Goal: Task Accomplishment & Management: Complete application form

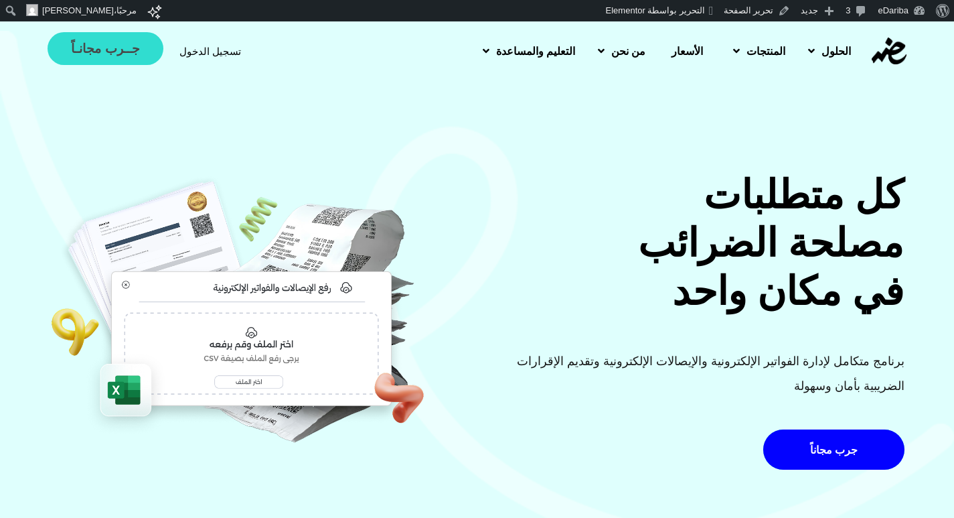
click at [128, 50] on span "جــرب مجانـاً" at bounding box center [105, 48] width 68 height 13
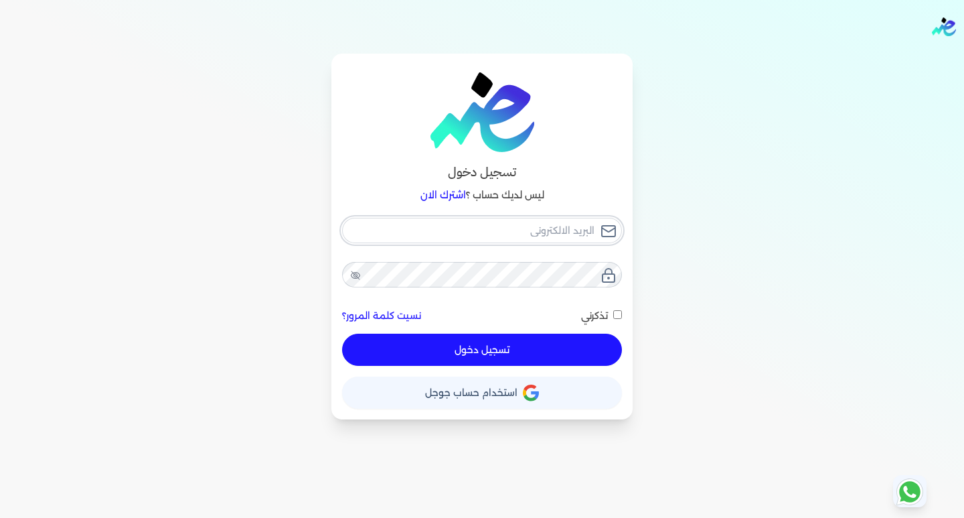
type input "[EMAIL_ADDRESS][DOMAIN_NAME]"
checkbox input "false"
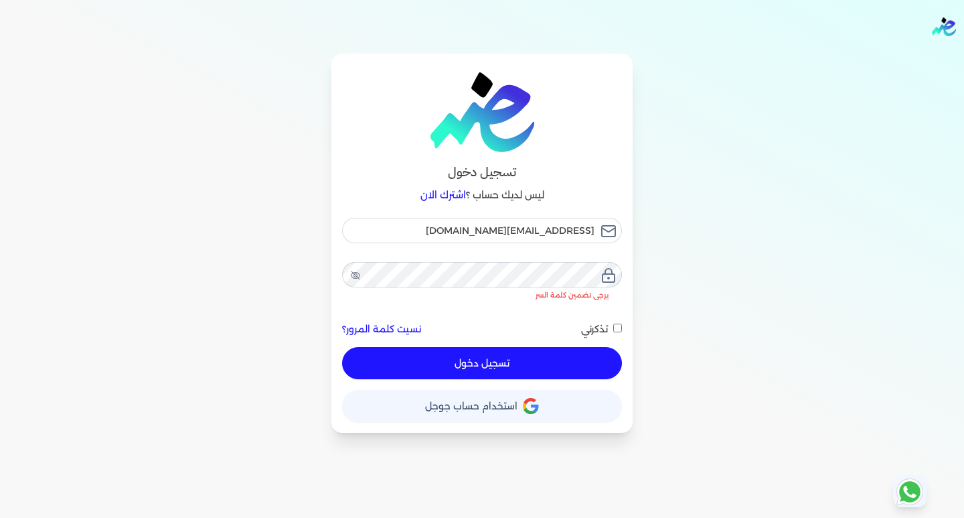
click at [431, 197] on link "اشترك الان" at bounding box center [443, 195] width 46 height 12
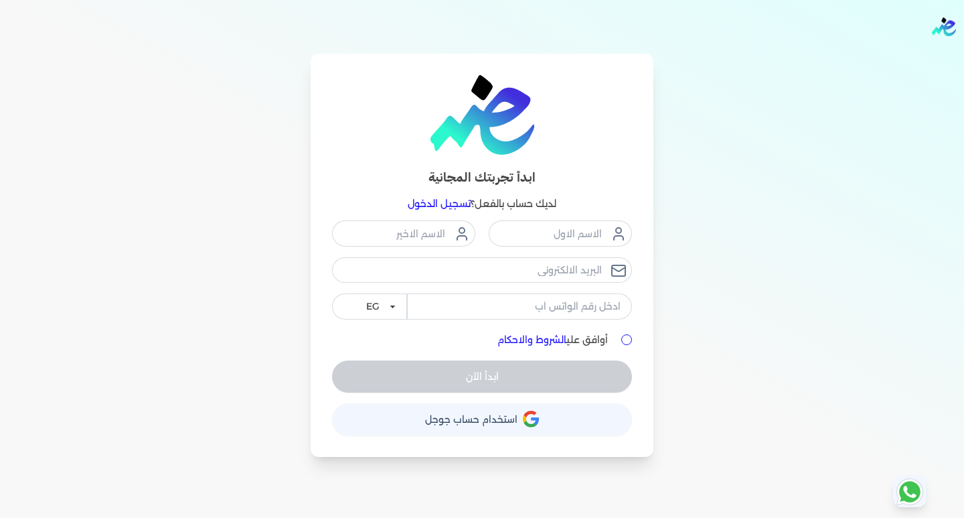
click at [621, 333] on div "أوافق علي الشروط والاحكام" at bounding box center [482, 340] width 300 height 14
click at [631, 334] on div at bounding box center [626, 339] width 11 height 11
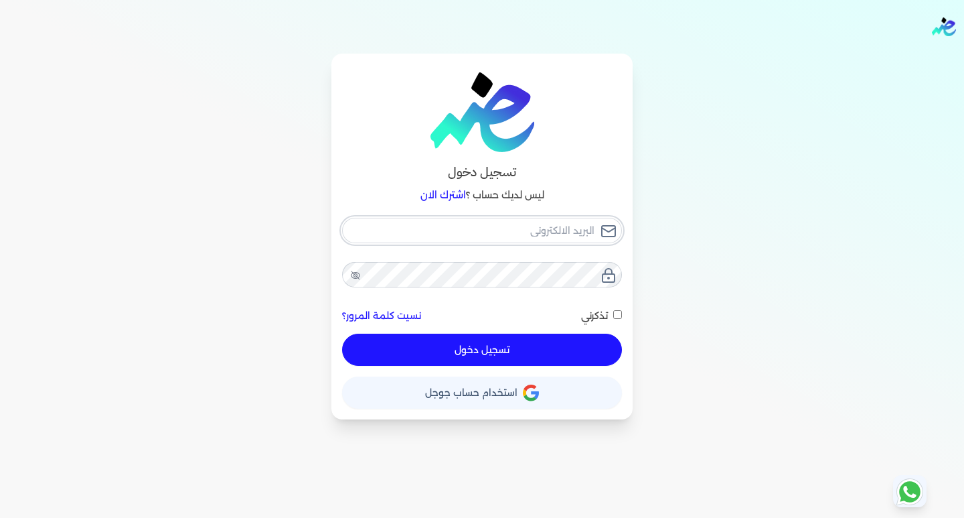
type input "[EMAIL_ADDRESS][DOMAIN_NAME]"
checkbox input "false"
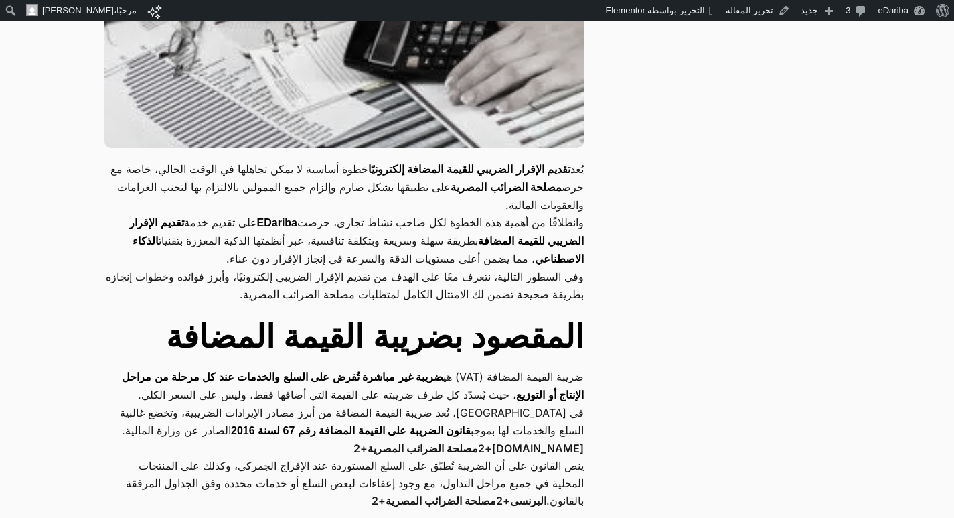
scroll to position [134, 0]
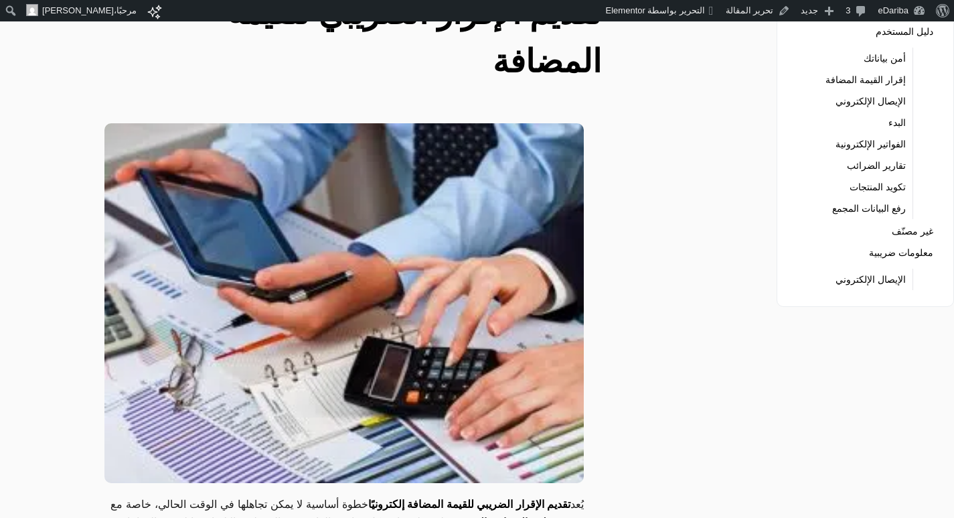
drag, startPoint x: 290, startPoint y: 279, endPoint x: 185, endPoint y: 328, distance: 115.9
drag, startPoint x: 185, startPoint y: 328, endPoint x: 480, endPoint y: 207, distance: 319.2
click at [480, 207] on img at bounding box center [343, 303] width 479 height 360
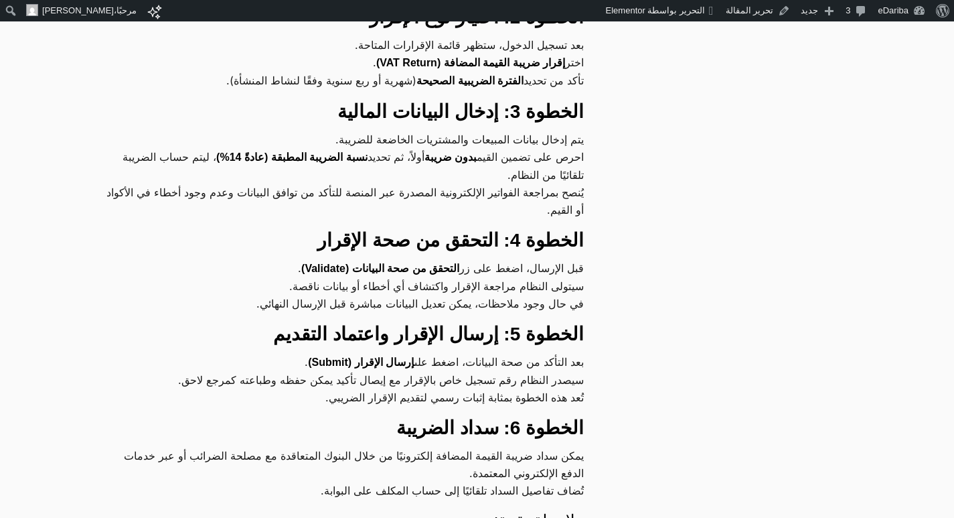
scroll to position [1875, 0]
